Goal: Task Accomplishment & Management: Manage account settings

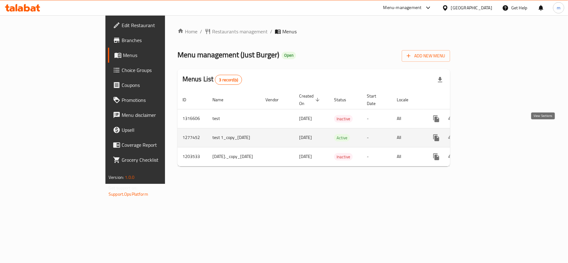
click at [485, 134] on icon "enhanced table" at bounding box center [480, 137] width 7 height 7
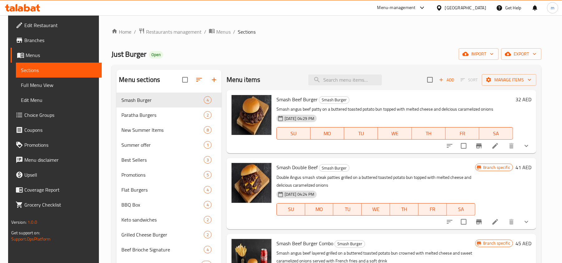
click at [55, 123] on link "Coupons" at bounding box center [56, 130] width 91 height 15
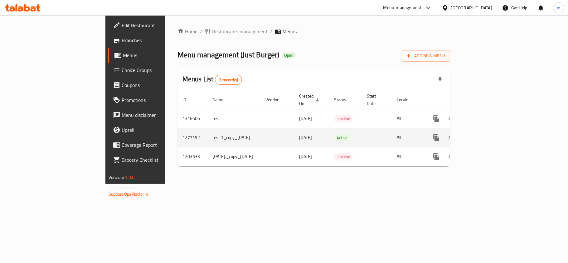
click at [485, 134] on icon "enhanced table" at bounding box center [480, 137] width 7 height 7
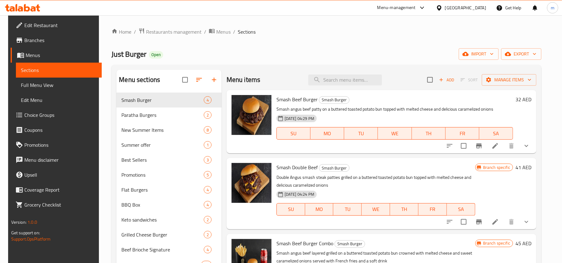
click at [44, 114] on span "Choice Groups" at bounding box center [60, 114] width 73 height 7
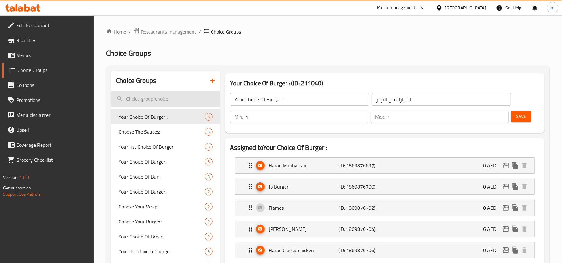
click at [167, 99] on input "search" at bounding box center [165, 99] width 109 height 16
paste input "Double deliciousness"
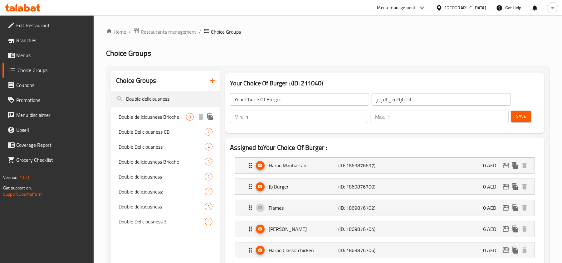
type input "Double deliciousness"
click at [139, 117] on span "Double deliciousness Brioche" at bounding box center [151, 116] width 67 height 7
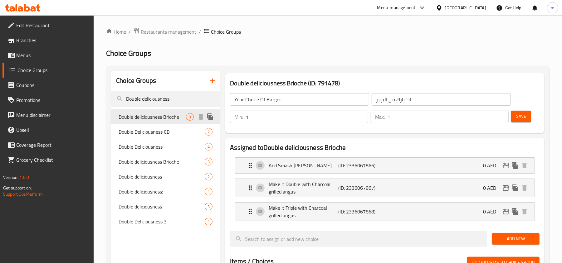
type input "Double deliciousness Brioche"
type input "لذة دبل بريوش"
type input "0"
